Goal: Information Seeking & Learning: Find specific page/section

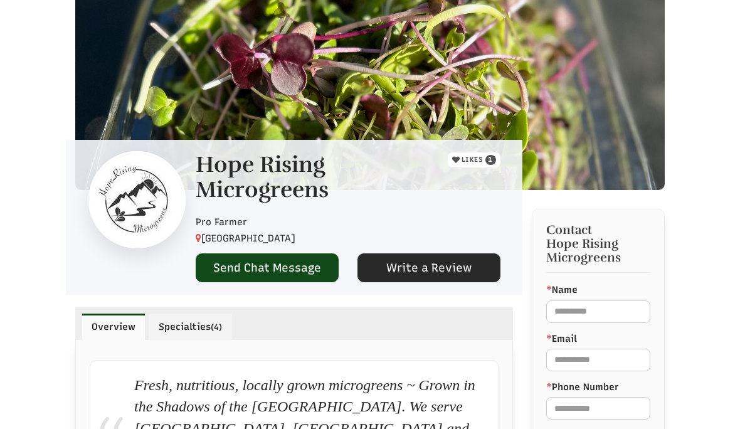
select select "Language Translate Widget"
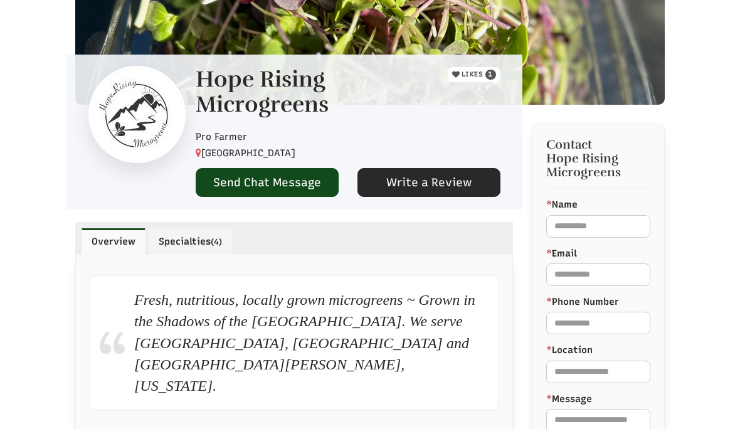
scroll to position [272, 0]
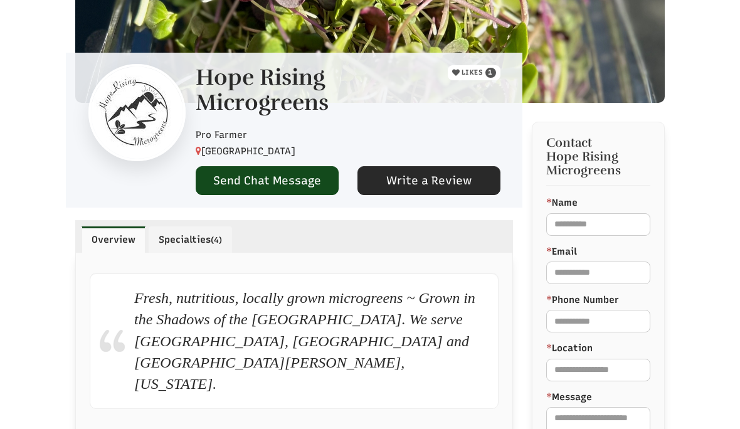
click at [193, 237] on link "Specialties (4)" at bounding box center [190, 240] width 83 height 26
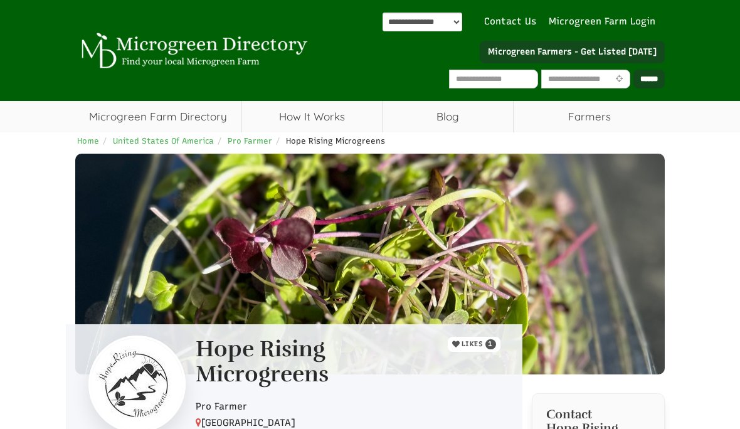
scroll to position [1, 0]
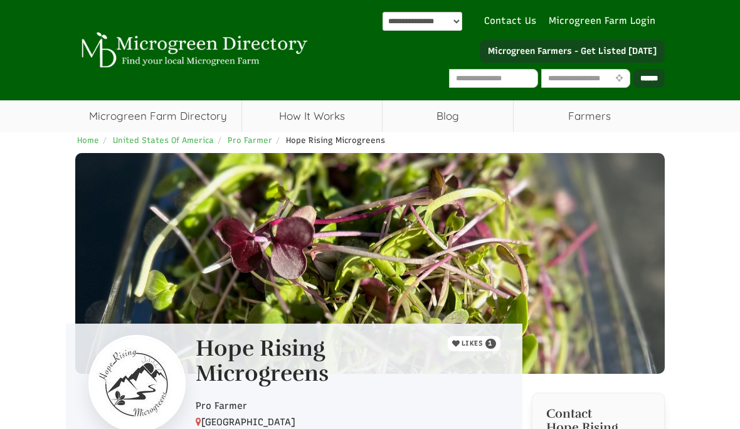
click at [194, 116] on link "Microgreen Farm Directory" at bounding box center [158, 115] width 166 height 31
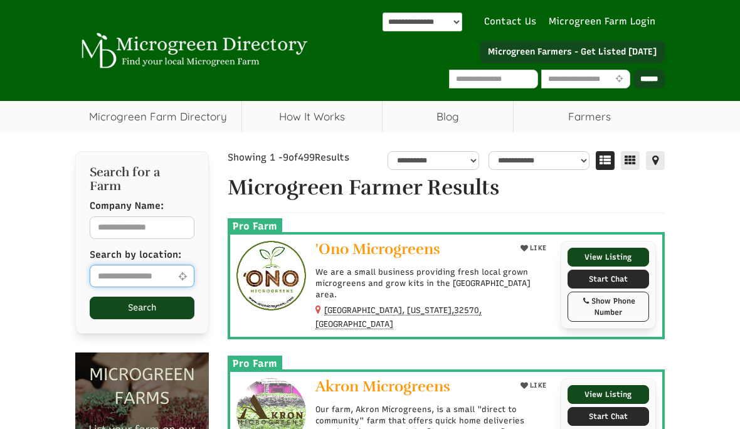
click at [152, 265] on input "text" at bounding box center [142, 276] width 105 height 23
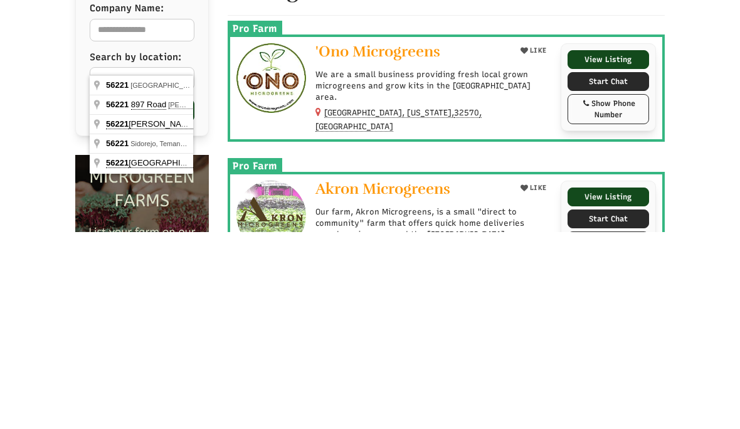
type input "**********"
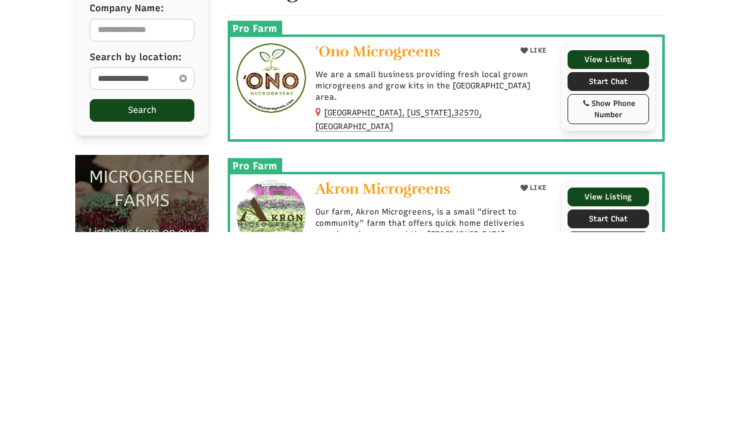
scroll to position [198, 0]
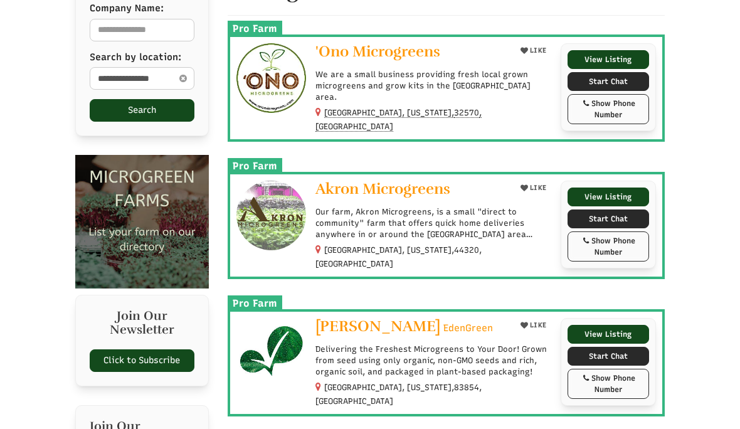
click at [157, 99] on button "Search" at bounding box center [142, 110] width 105 height 23
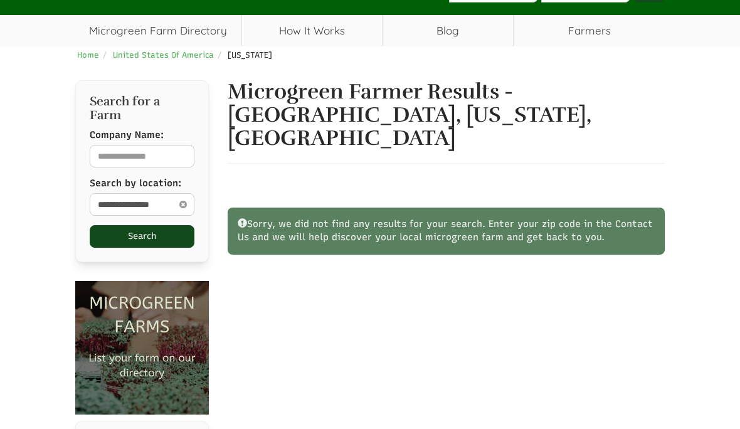
scroll to position [87, 0]
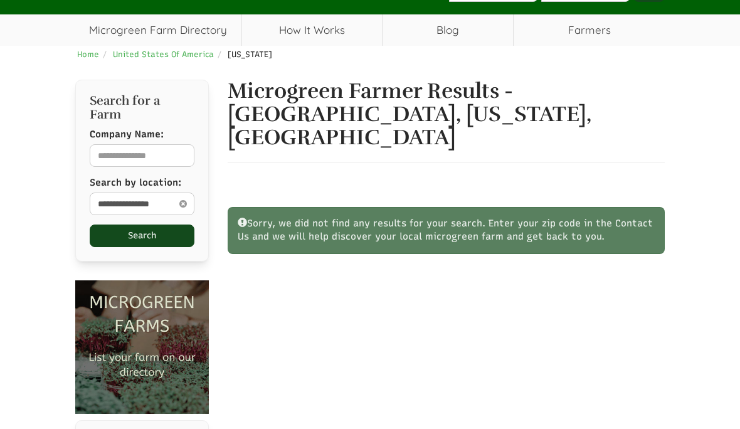
click at [185, 196] on icon at bounding box center [183, 203] width 14 height 15
click at [152, 193] on input "text" at bounding box center [142, 204] width 105 height 23
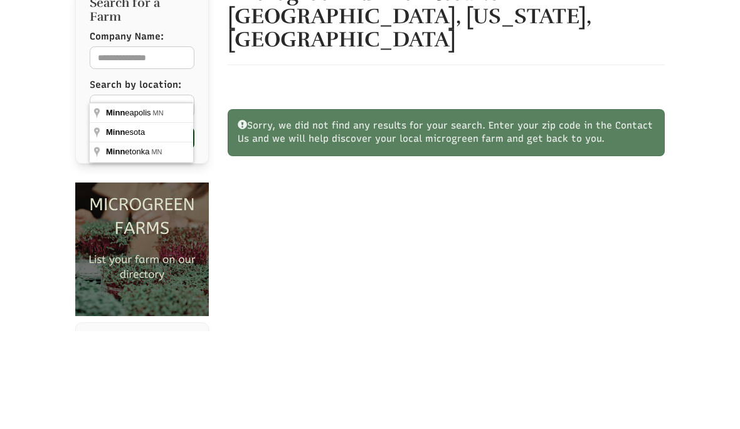
type input "*********"
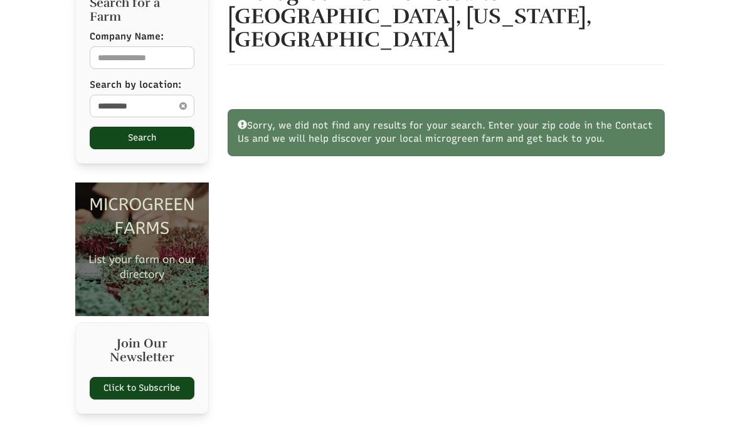
click at [154, 127] on button "Search" at bounding box center [142, 138] width 105 height 23
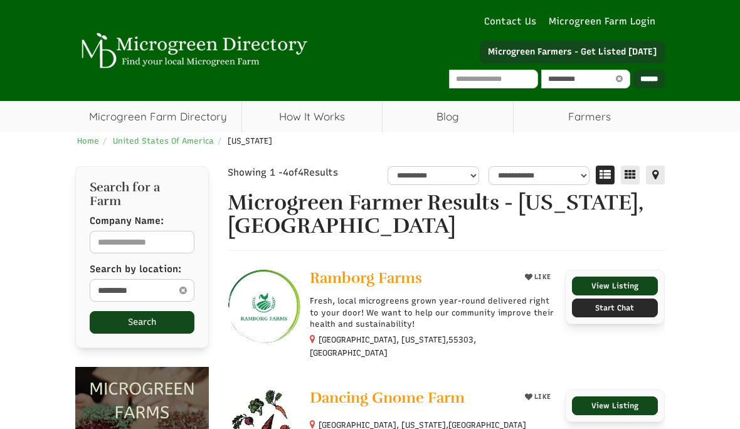
select select "Language Translate Widget"
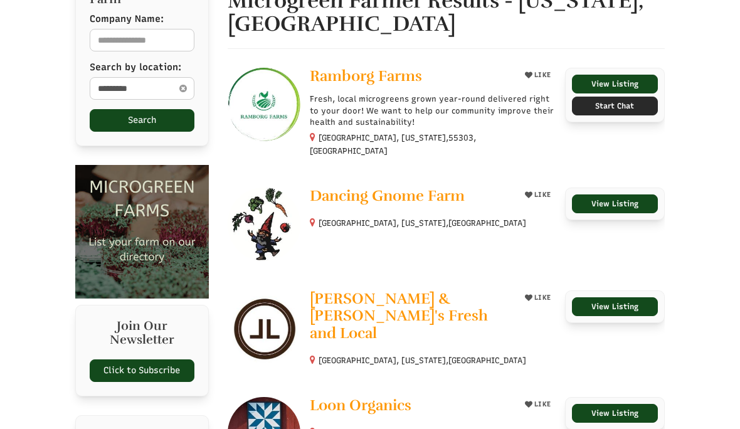
scroll to position [197, 0]
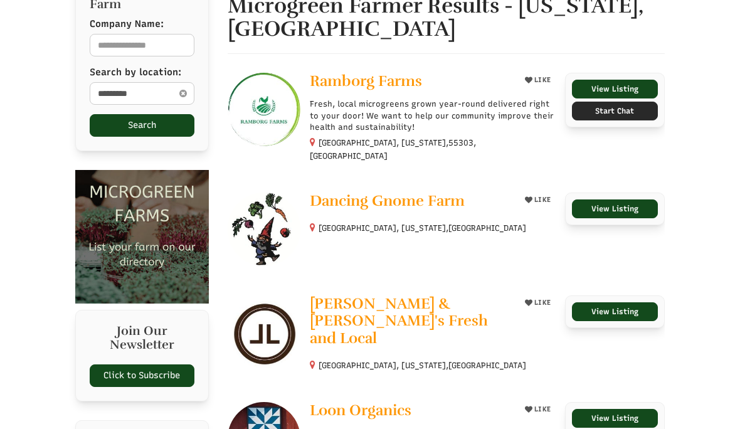
click at [398, 108] on p "Fresh, local microgreens grown year-round delivered right to your door! We want…" at bounding box center [433, 116] width 246 height 35
click at [384, 90] on link "Ramborg Farms" at bounding box center [411, 82] width 202 height 19
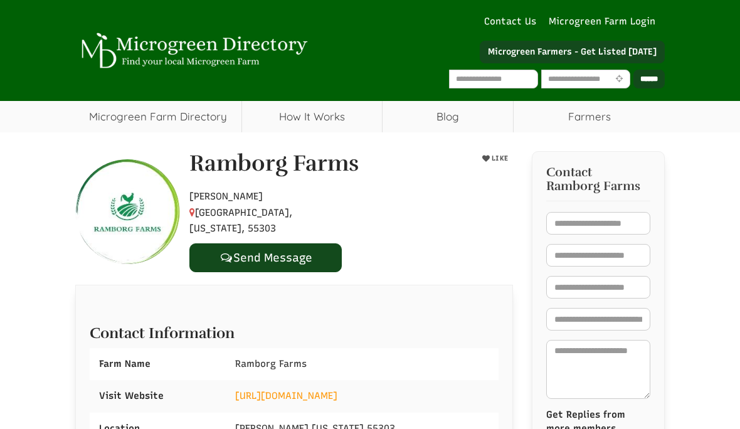
select select "Language Translate Widget"
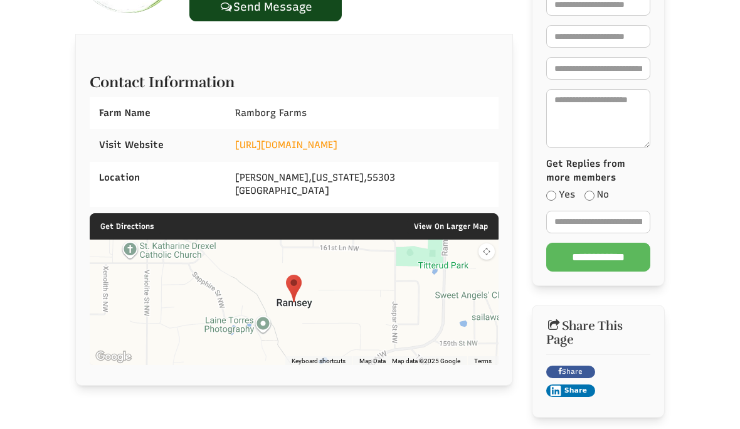
scroll to position [260, 0]
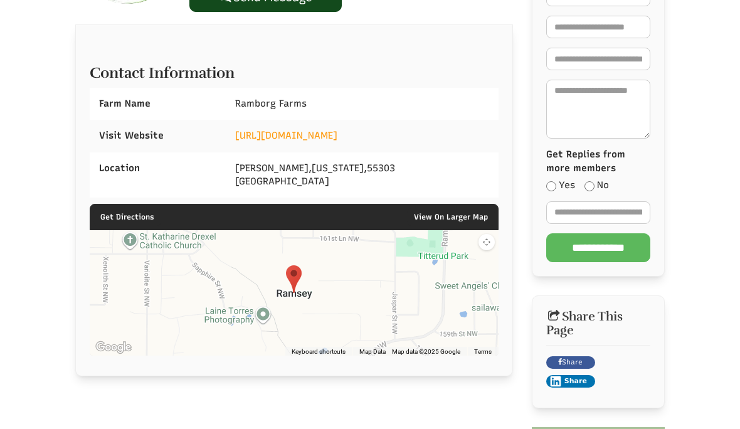
click at [338, 130] on link "[URL][DOMAIN_NAME]" at bounding box center [286, 135] width 102 height 11
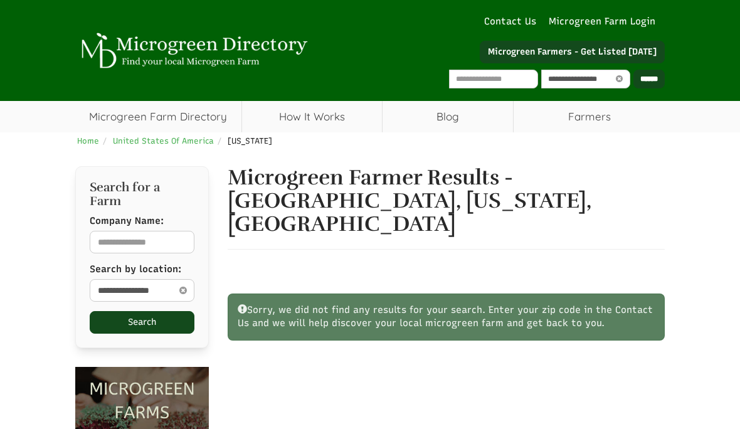
click at [181, 283] on icon at bounding box center [183, 290] width 14 height 15
click at [122, 279] on input "text" at bounding box center [142, 290] width 105 height 23
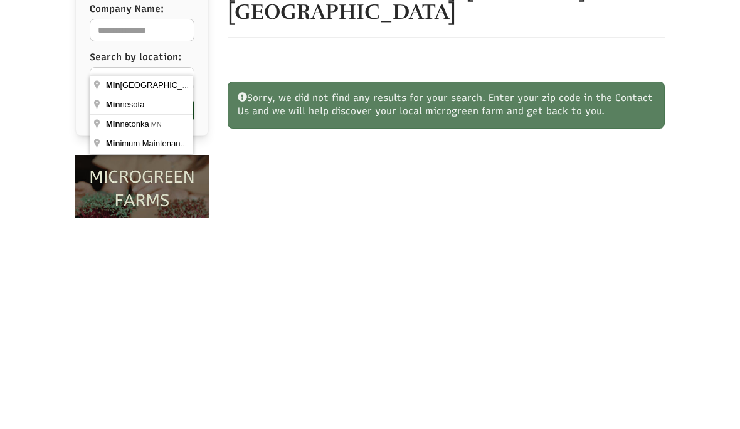
type input "*********"
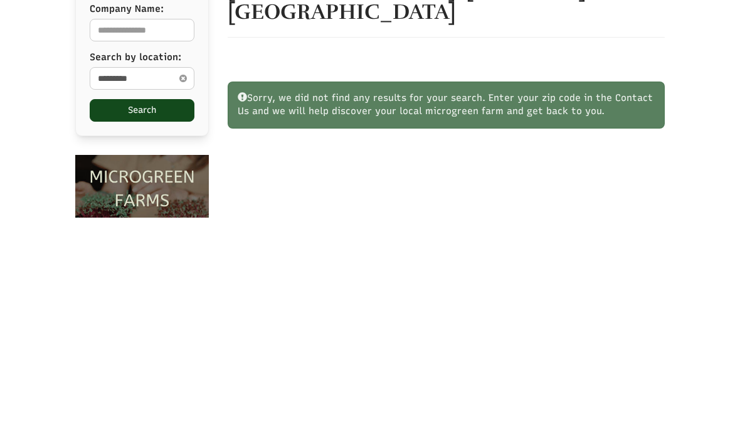
scroll to position [212, 0]
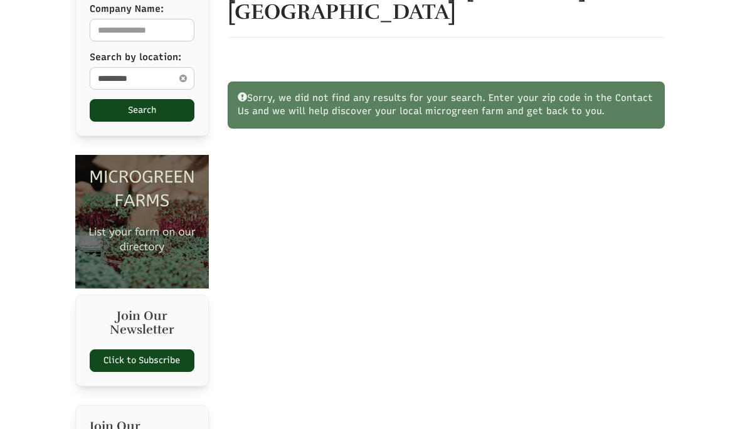
click at [126, 99] on button "Search" at bounding box center [142, 110] width 105 height 23
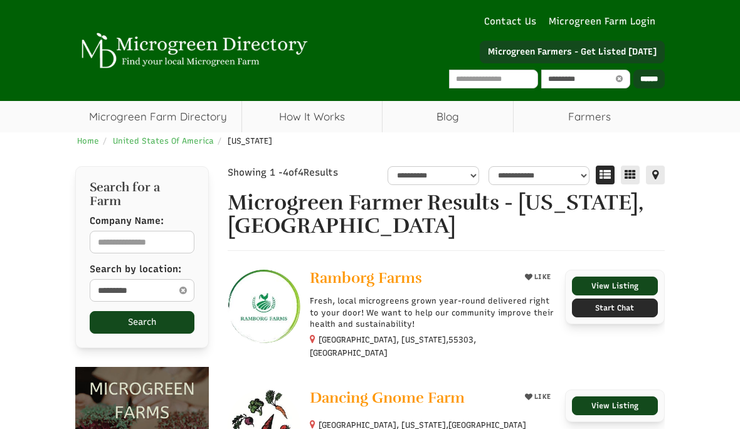
select select "Language Translate Widget"
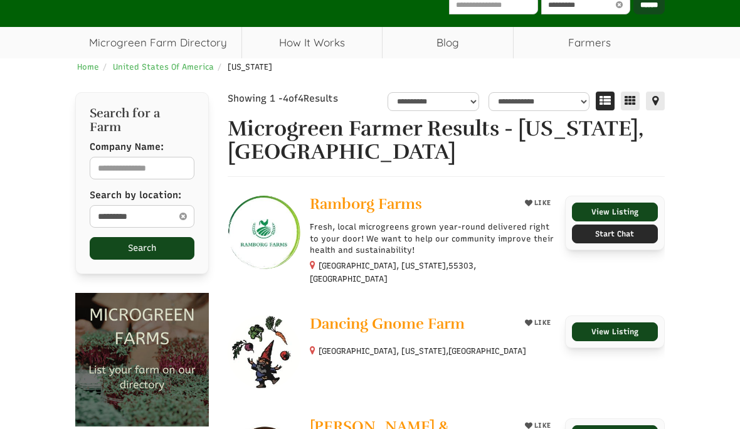
scroll to position [68, 0]
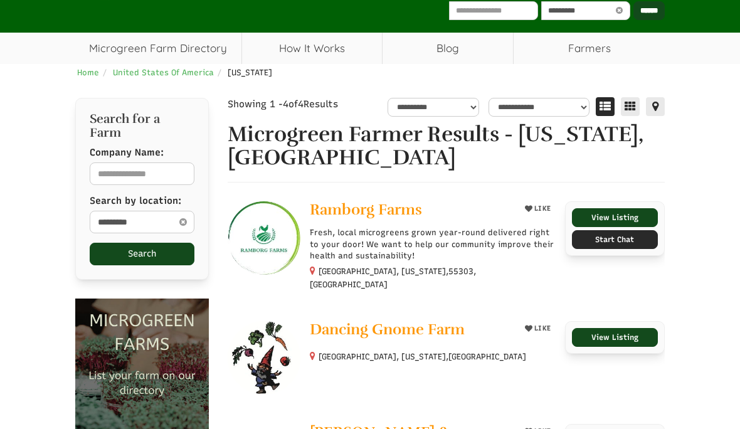
click at [422, 320] on span "Dancing Gnome Farm" at bounding box center [387, 329] width 155 height 19
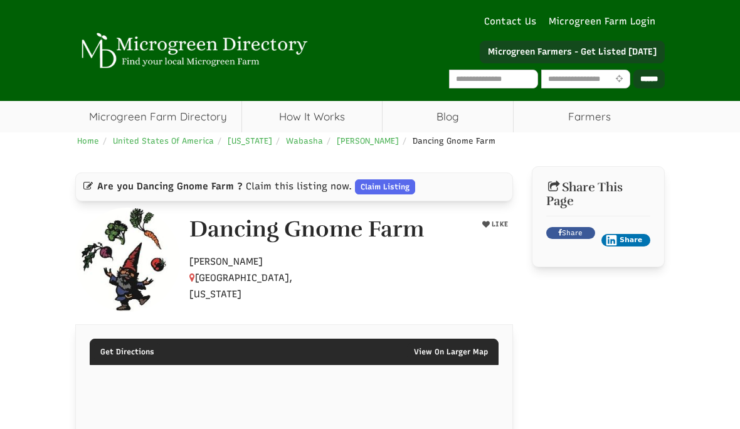
select select "Language Translate Widget"
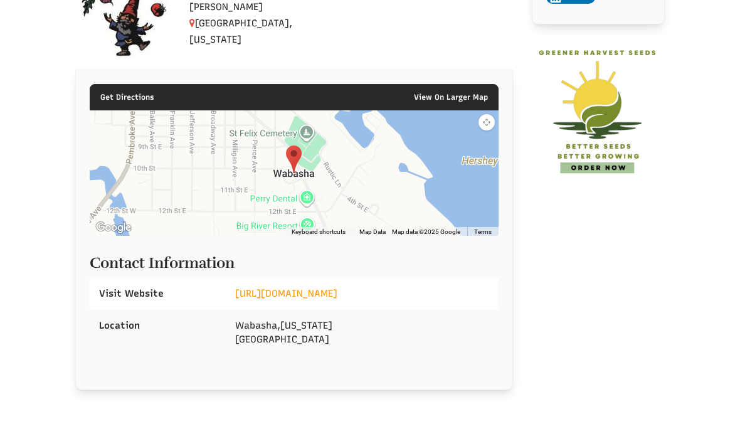
scroll to position [299, 0]
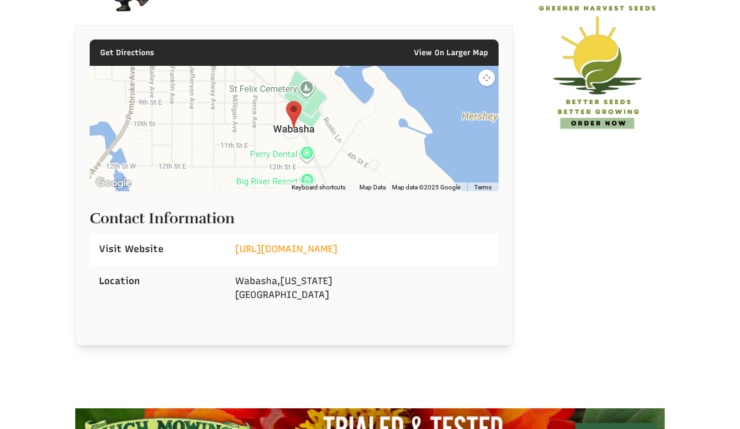
click at [338, 252] on link "https://www.dancinggnomefarm.com/" at bounding box center [286, 248] width 102 height 11
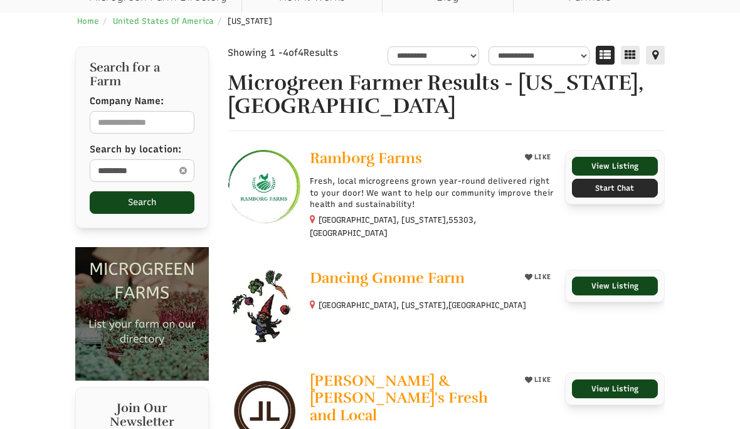
scroll to position [122, 0]
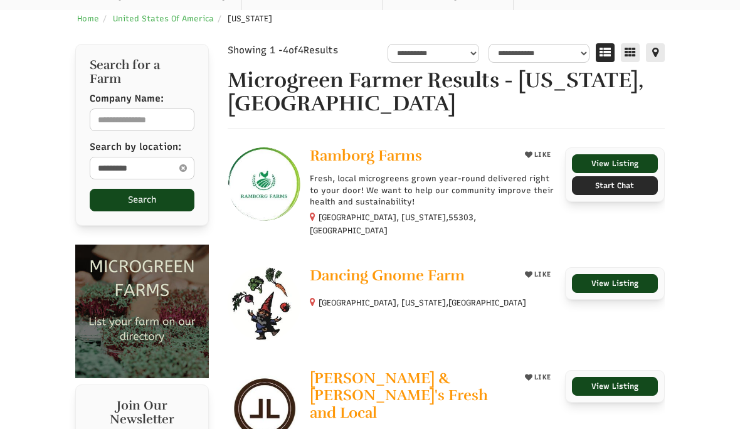
click at [423, 369] on span "[PERSON_NAME] & [PERSON_NAME]'s Fresh and Local" at bounding box center [399, 395] width 178 height 53
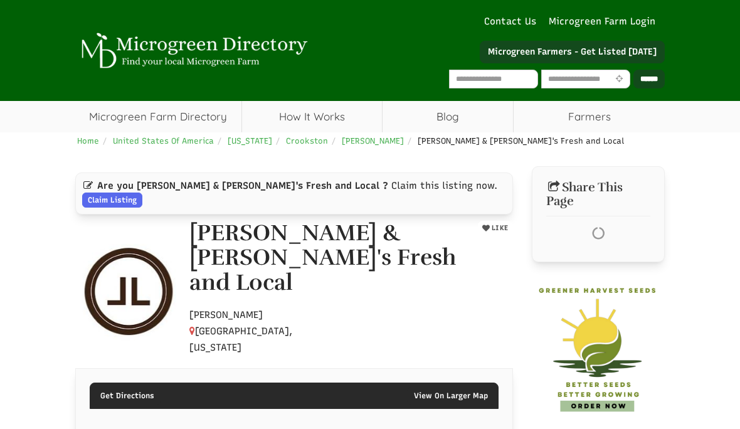
select select "Language Translate Widget"
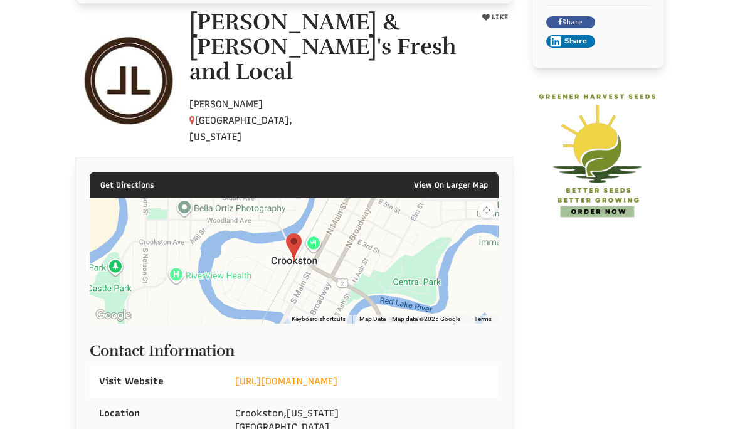
scroll to position [211, 0]
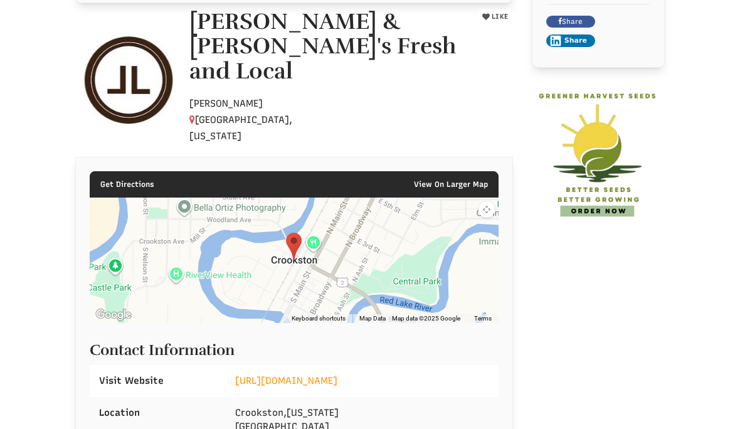
click at [338, 375] on link "[URL][DOMAIN_NAME]" at bounding box center [286, 380] width 102 height 11
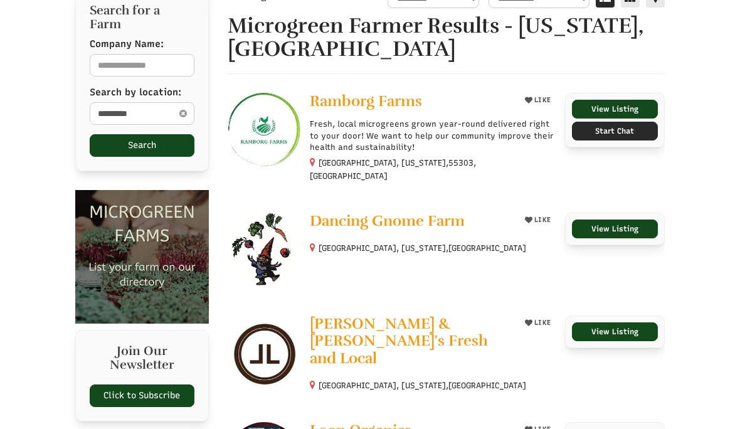
scroll to position [205, 0]
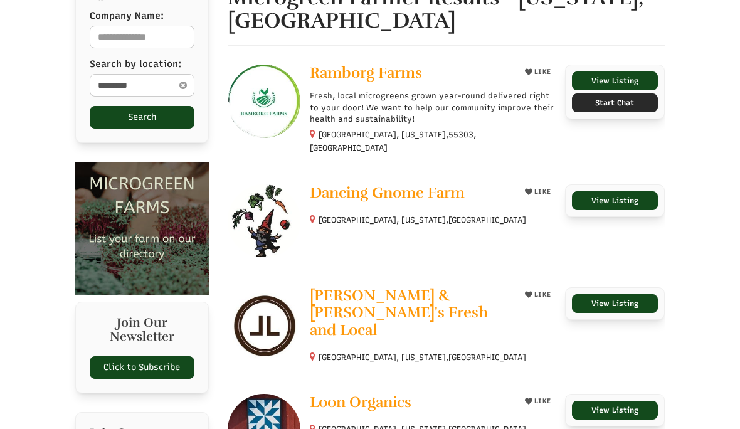
click at [390, 393] on span "Loon Organics" at bounding box center [361, 402] width 102 height 19
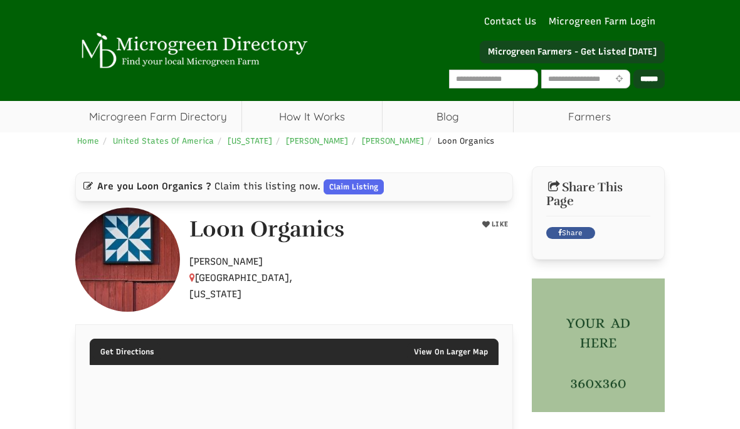
select select "Language Translate Widget"
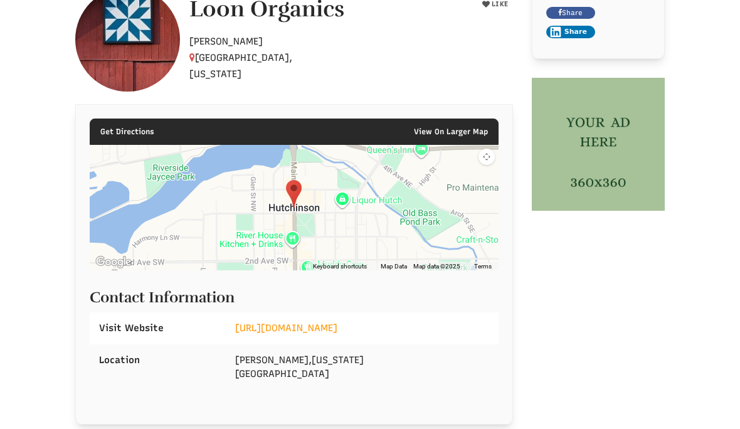
scroll to position [220, 0]
click at [338, 327] on link "http://www.loonorganics.com/index.html" at bounding box center [286, 328] width 102 height 11
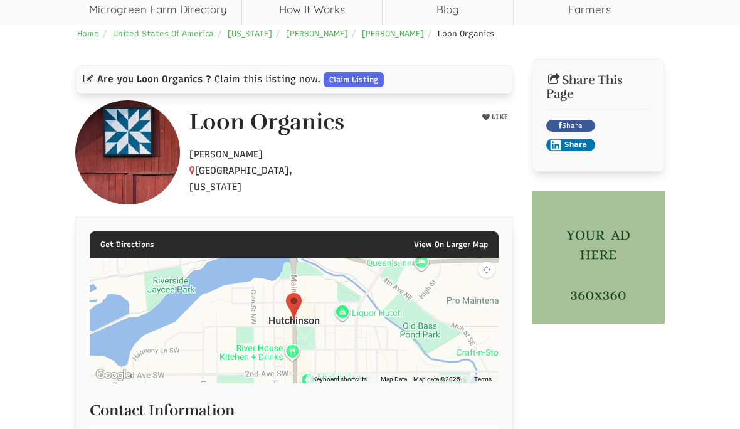
scroll to position [0, 0]
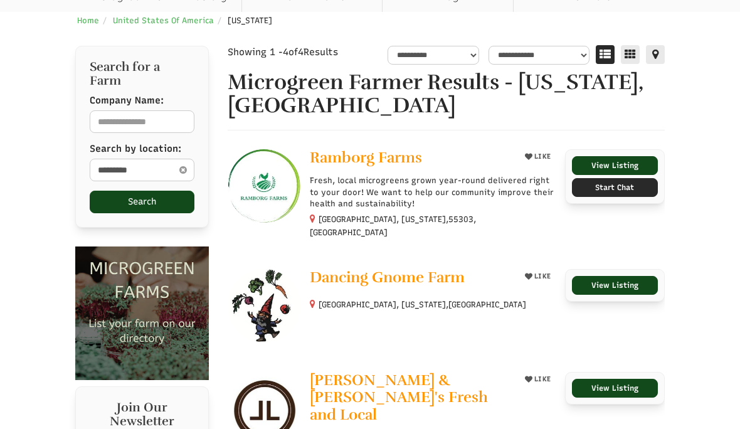
scroll to position [121, 0]
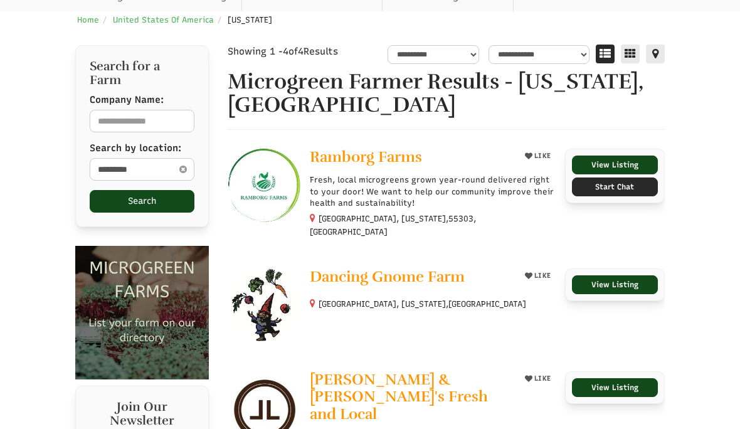
click at [184, 162] on icon at bounding box center [183, 169] width 14 height 15
click at [136, 158] on input "text" at bounding box center [142, 169] width 105 height 23
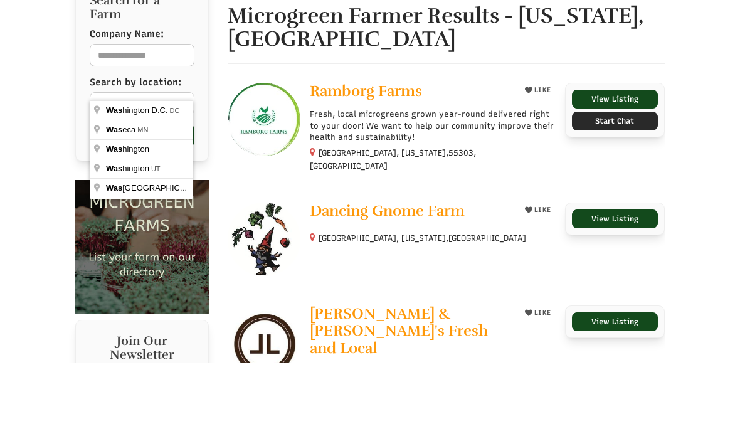
type input "**********"
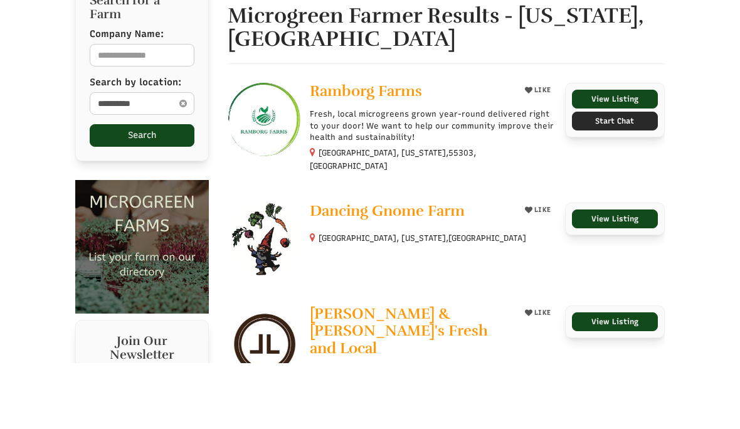
scroll to position [187, 0]
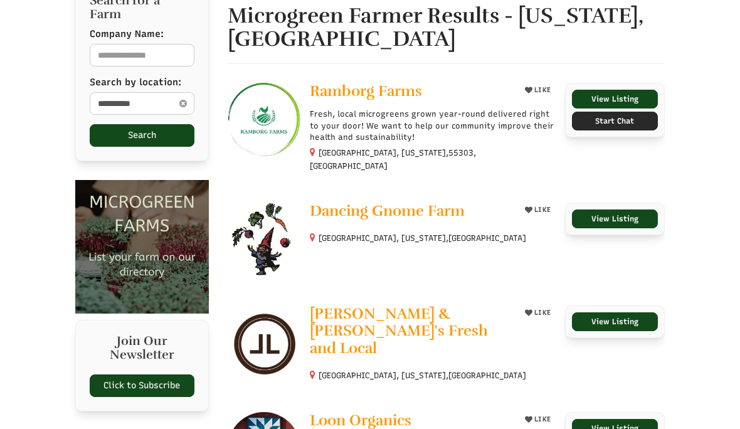
click at [162, 124] on button "Search" at bounding box center [142, 135] width 105 height 23
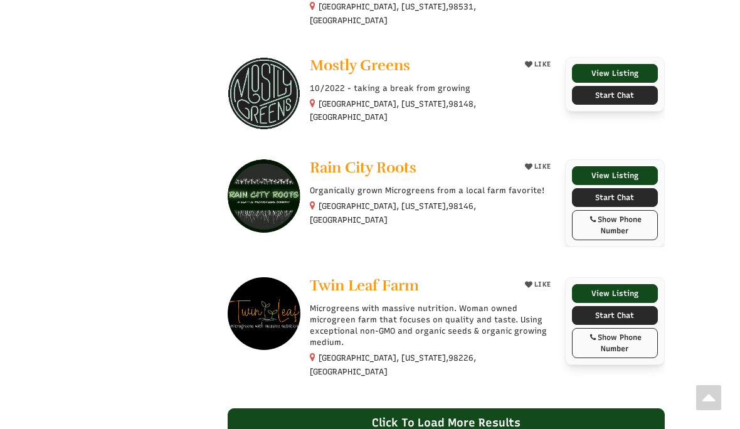
scroll to position [983, 0]
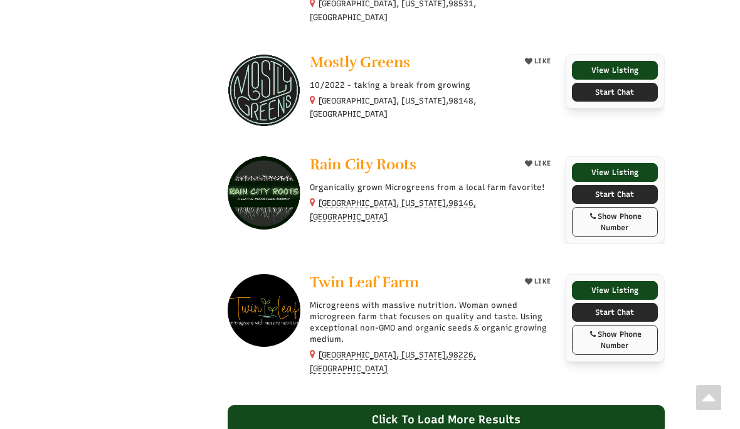
click at [315, 405] on div "Click To Load More Results" at bounding box center [447, 419] width 438 height 29
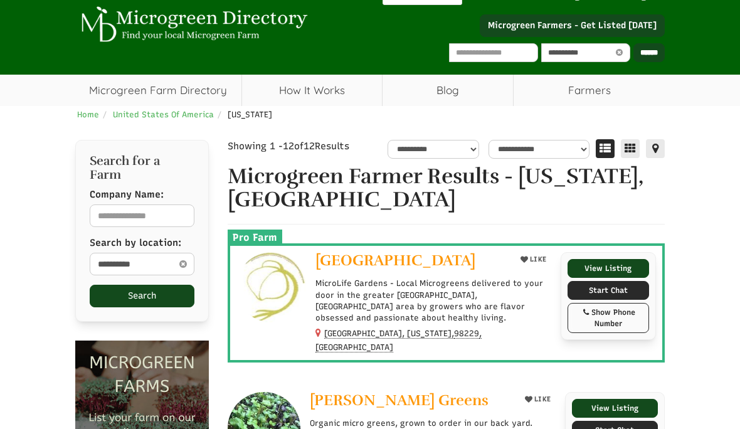
scroll to position [0, 0]
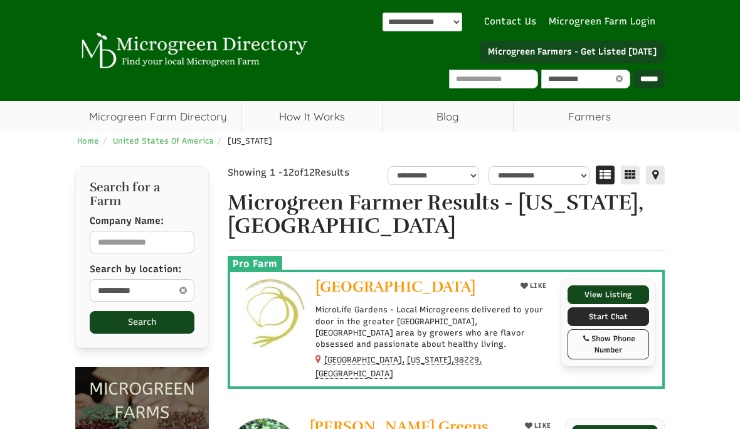
click at [184, 283] on icon at bounding box center [183, 290] width 14 height 15
click at [266, 52] on img at bounding box center [192, 51] width 235 height 36
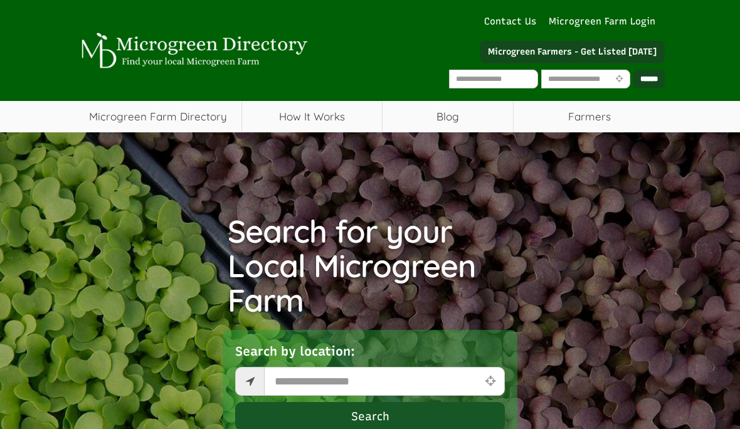
select select "Language Translate Widget"
